Goal: Navigation & Orientation: Find specific page/section

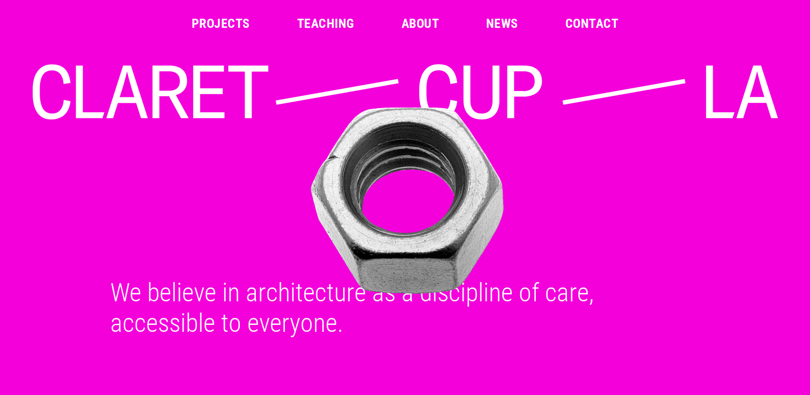
click at [220, 22] on link "Projects" at bounding box center [221, 23] width 58 height 13
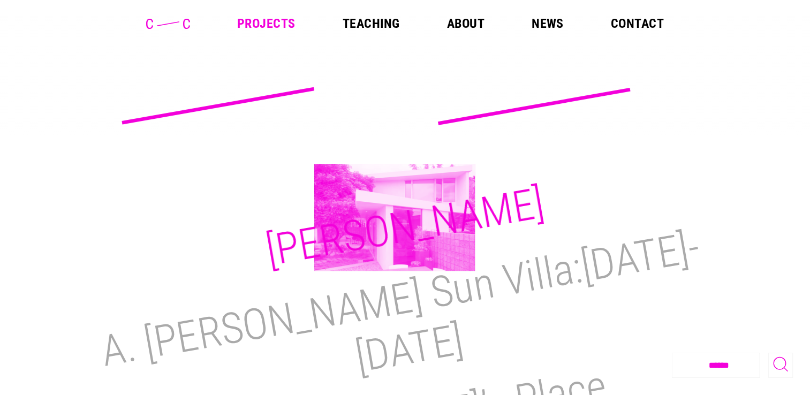
click at [395, 217] on h2 "[PERSON_NAME]" at bounding box center [404, 227] width 285 height 99
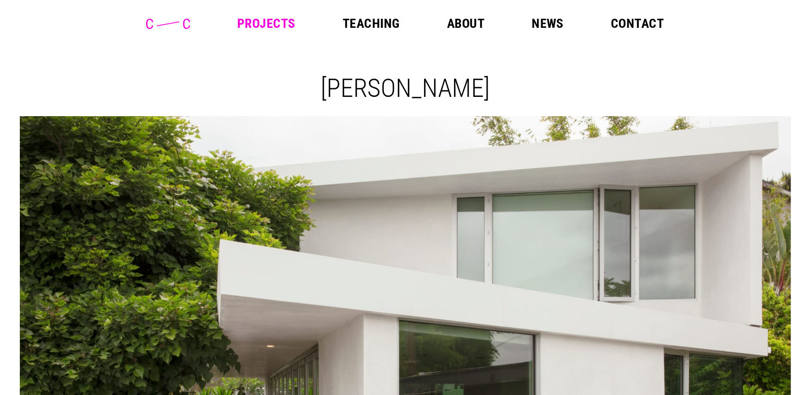
click at [465, 26] on link "About" at bounding box center [465, 23] width 37 height 13
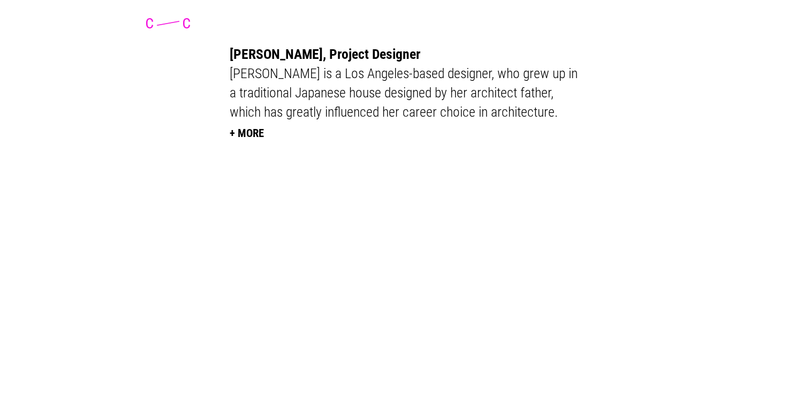
scroll to position [2704, 0]
